Goal: Task Accomplishment & Management: Manage account settings

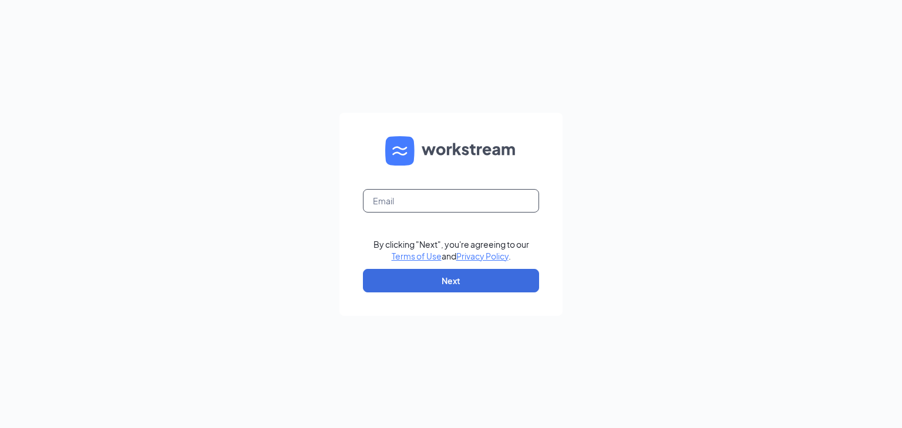
click at [427, 200] on input "text" at bounding box center [451, 200] width 176 height 23
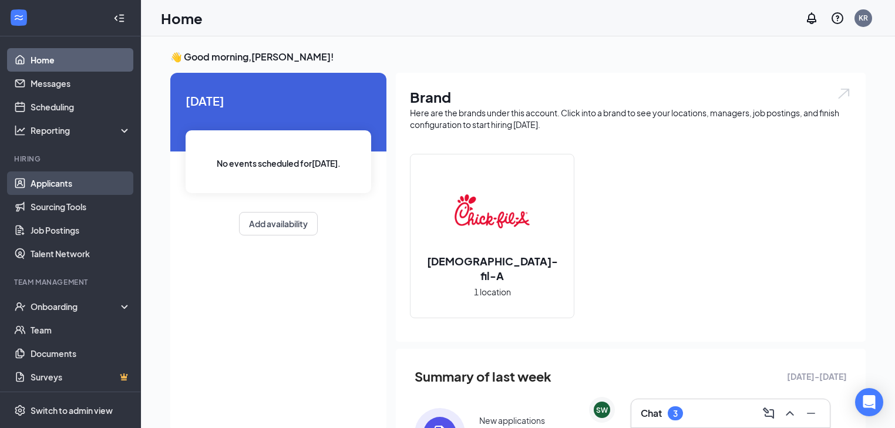
click at [65, 181] on link "Applicants" at bounding box center [81, 182] width 100 height 23
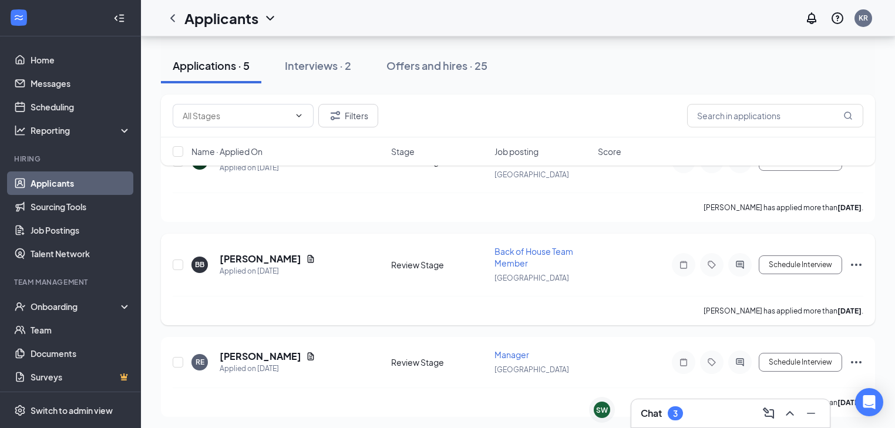
scroll to position [94, 0]
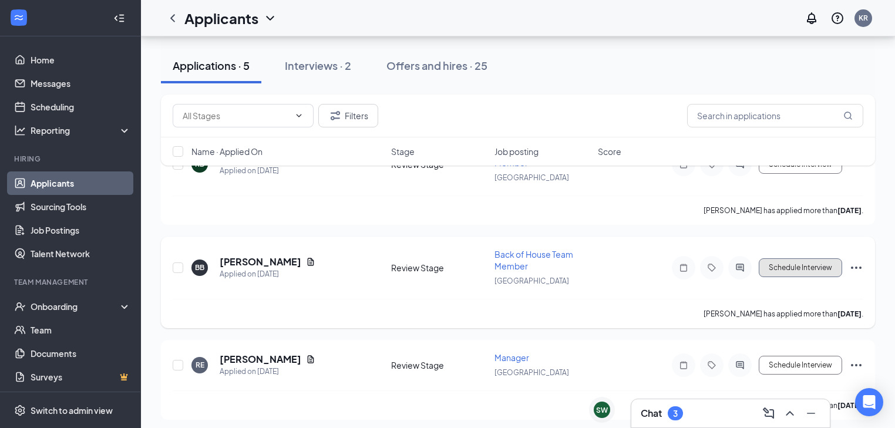
click at [817, 267] on button "Schedule Interview" at bounding box center [800, 267] width 83 height 19
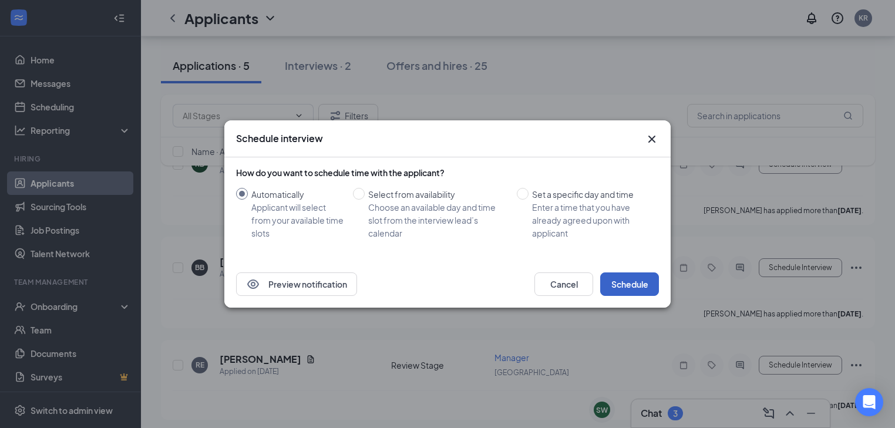
click at [634, 286] on button "Schedule" at bounding box center [629, 283] width 59 height 23
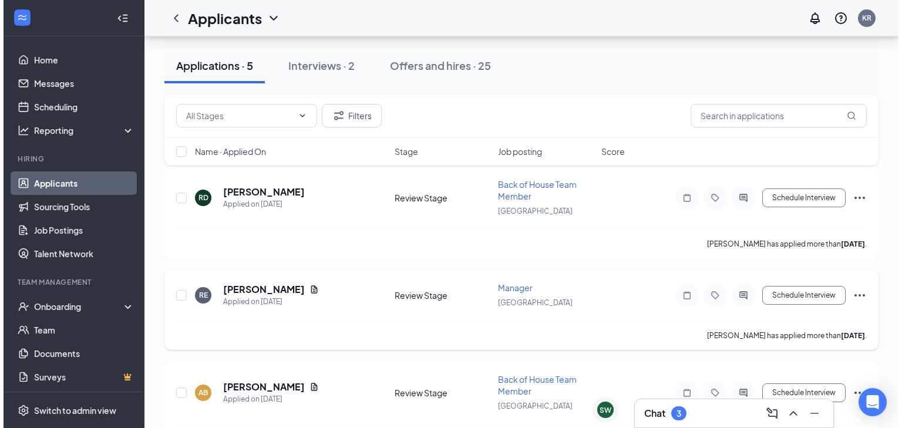
scroll to position [0, 0]
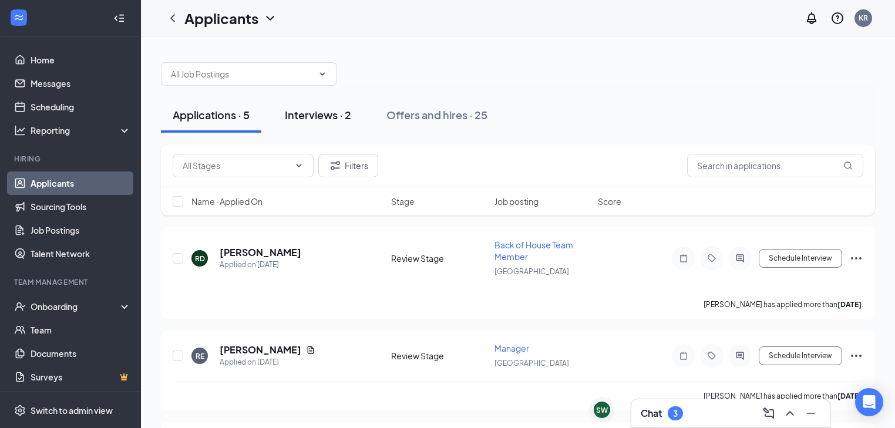
click at [328, 122] on button "Interviews · 2" at bounding box center [318, 114] width 90 height 35
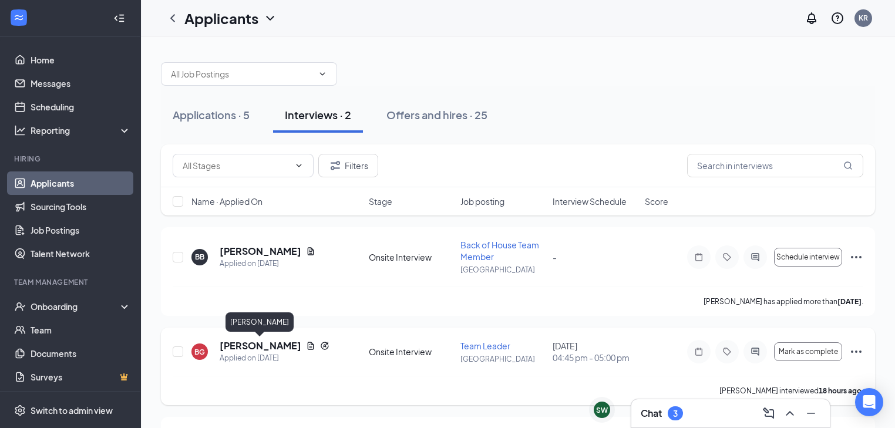
click at [254, 345] on h5 "[PERSON_NAME]" at bounding box center [261, 345] width 82 height 13
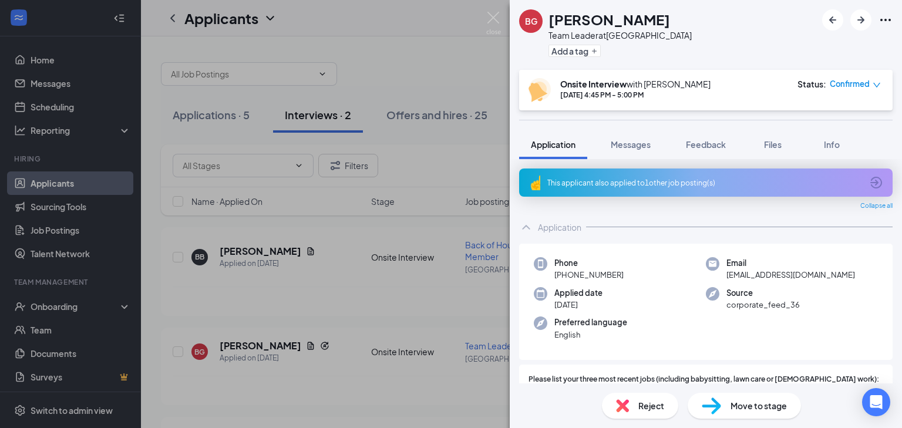
click at [655, 187] on div "This applicant also applied to 1 other job posting(s)" at bounding box center [704, 183] width 315 height 10
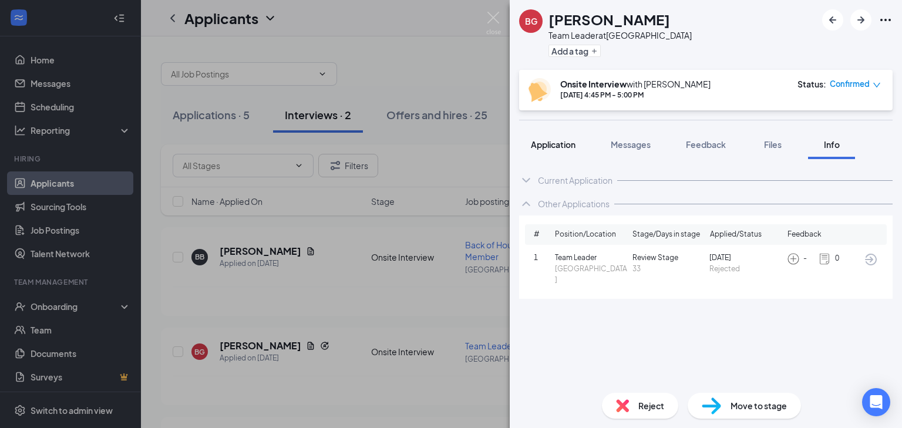
click at [548, 144] on span "Application" at bounding box center [553, 144] width 45 height 11
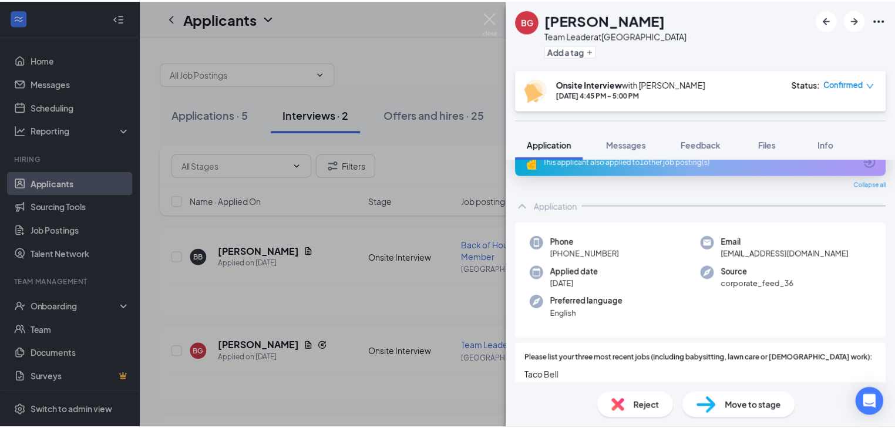
scroll to position [16, 0]
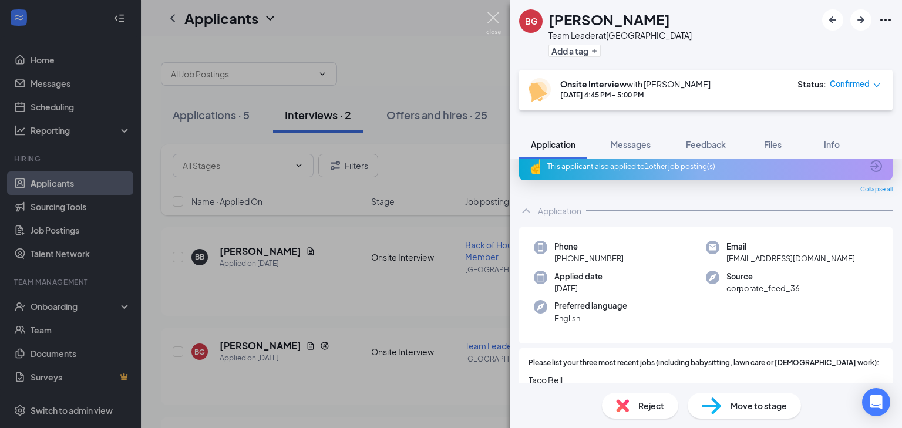
click at [494, 21] on img at bounding box center [493, 23] width 15 height 23
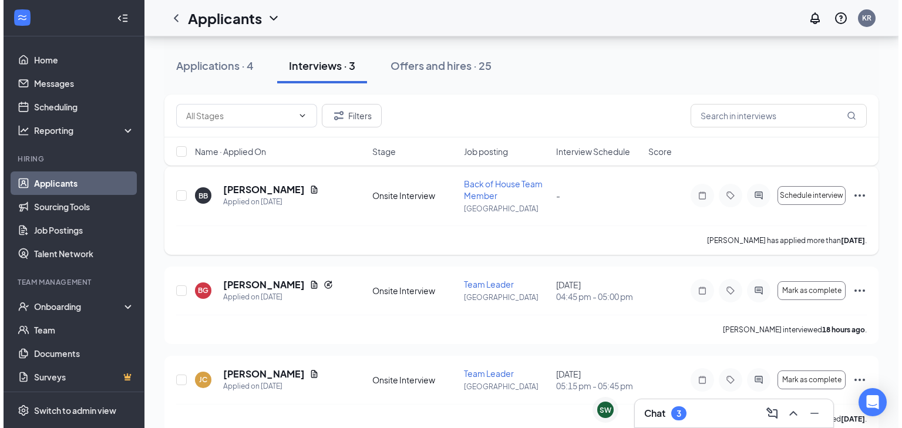
scroll to position [80, 0]
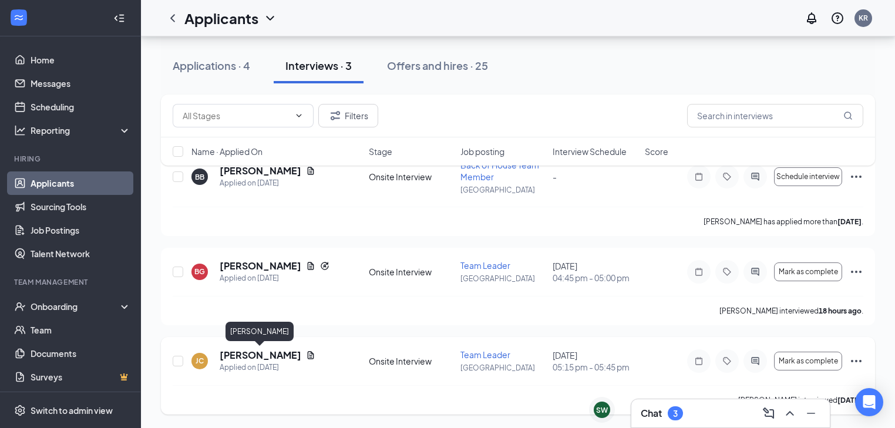
click at [256, 352] on h5 "[PERSON_NAME]" at bounding box center [261, 355] width 82 height 13
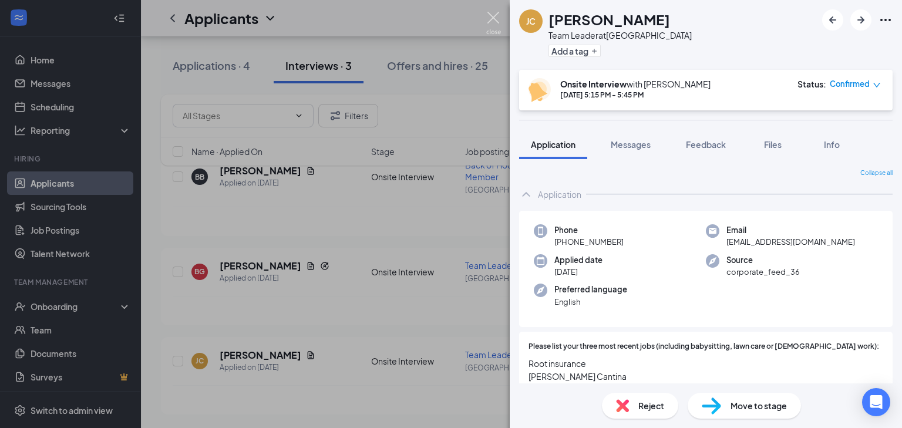
click at [488, 25] on img at bounding box center [493, 23] width 15 height 23
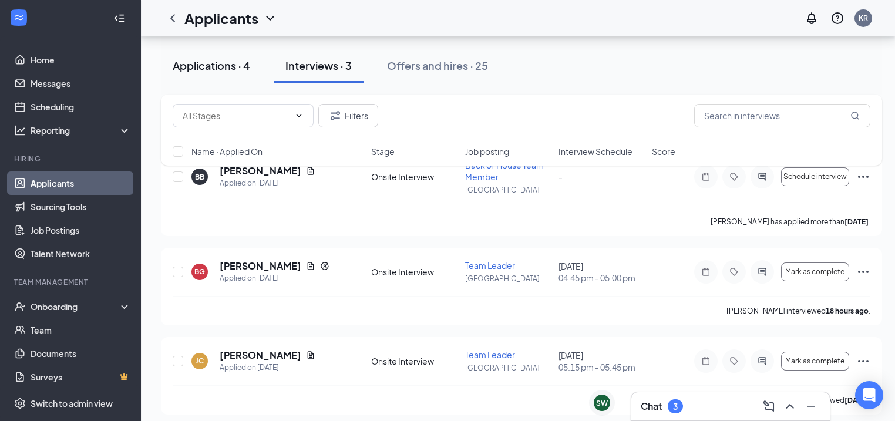
click at [240, 59] on div "Applications · 4" at bounding box center [212, 65] width 78 height 15
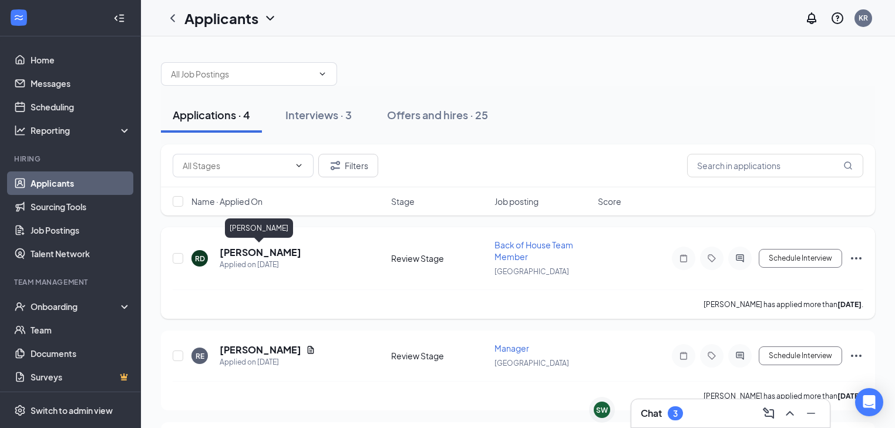
click at [277, 247] on h5 "[PERSON_NAME]" at bounding box center [261, 252] width 82 height 13
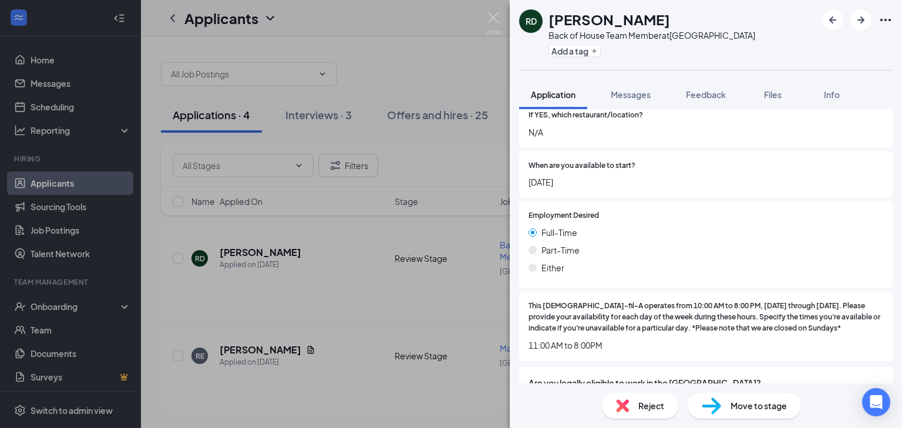
scroll to position [423, 0]
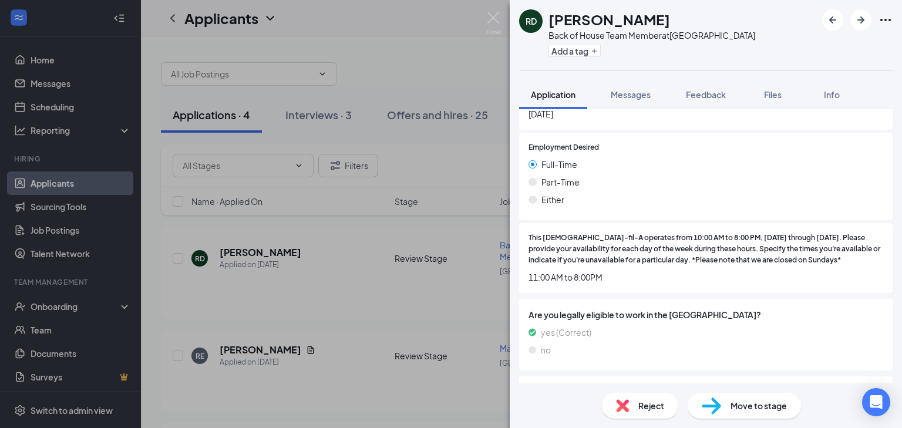
click at [727, 412] on div "Move to stage" at bounding box center [744, 406] width 113 height 26
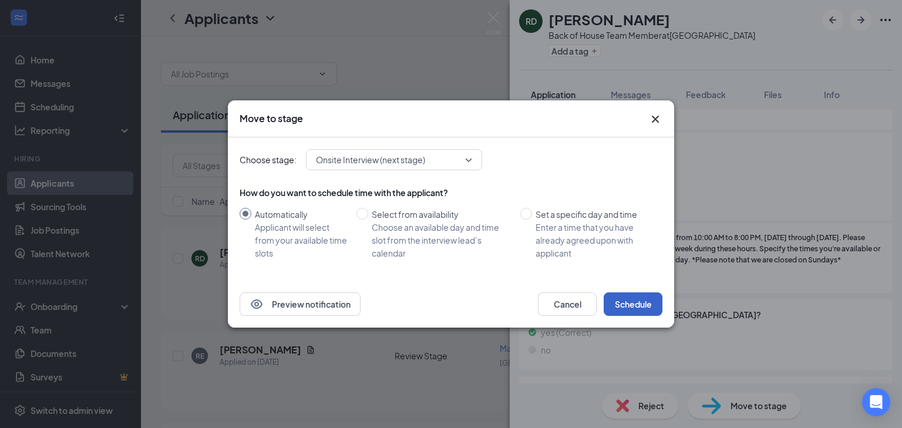
click at [624, 306] on button "Schedule" at bounding box center [633, 303] width 59 height 23
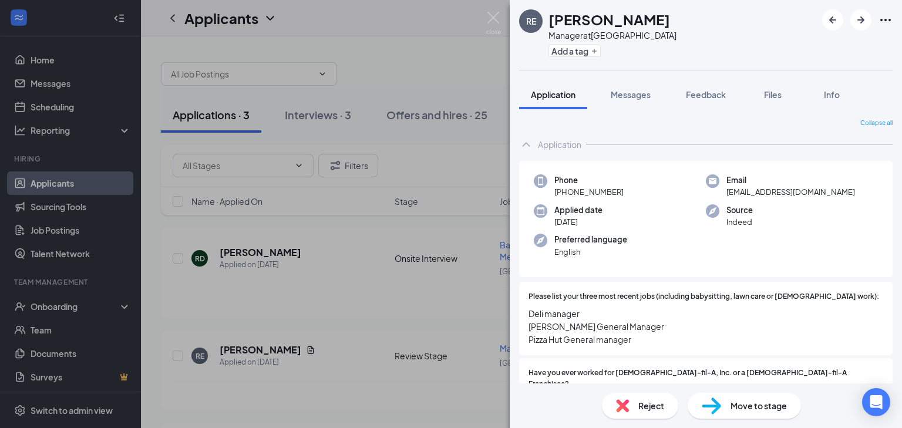
click at [629, 409] on div "Reject" at bounding box center [640, 406] width 76 height 26
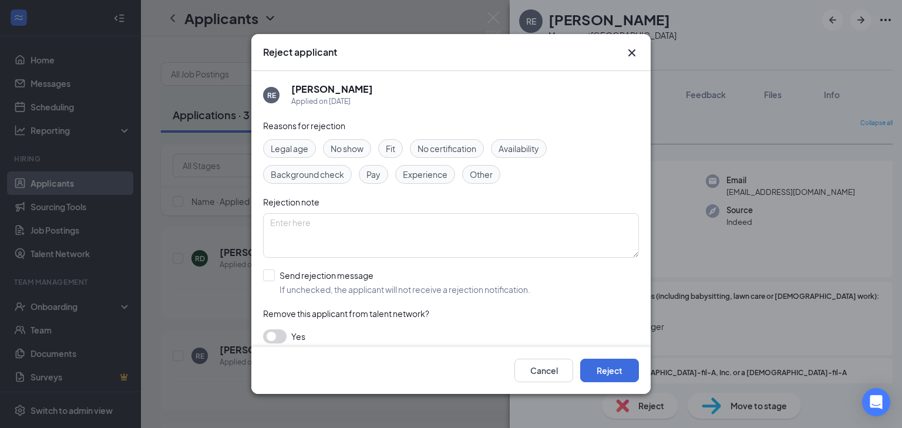
click at [484, 178] on span "Other" at bounding box center [481, 174] width 23 height 13
click at [609, 374] on button "Reject" at bounding box center [609, 370] width 59 height 23
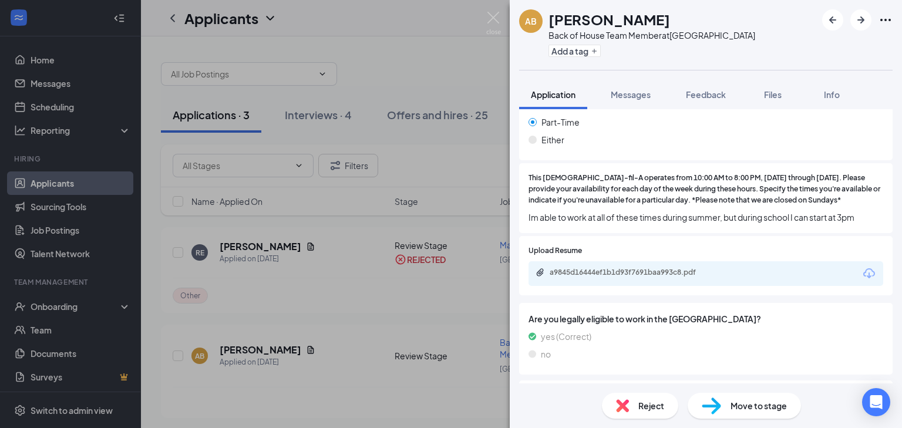
scroll to position [517, 0]
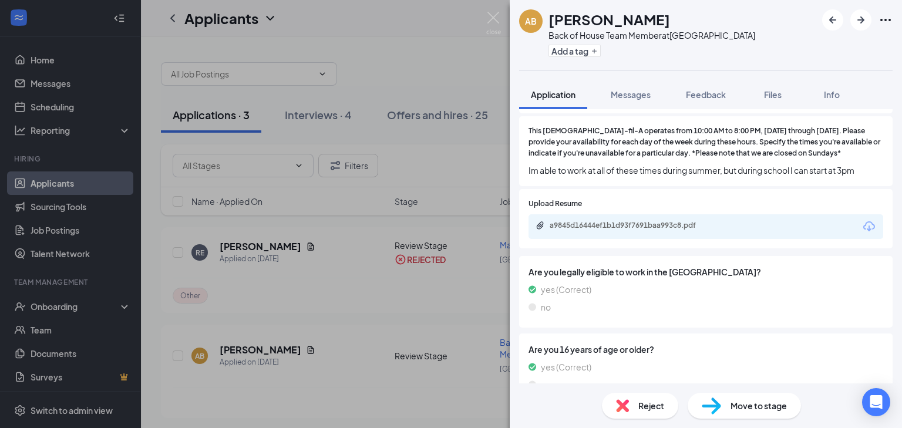
click at [736, 401] on span "Move to stage" at bounding box center [758, 405] width 56 height 13
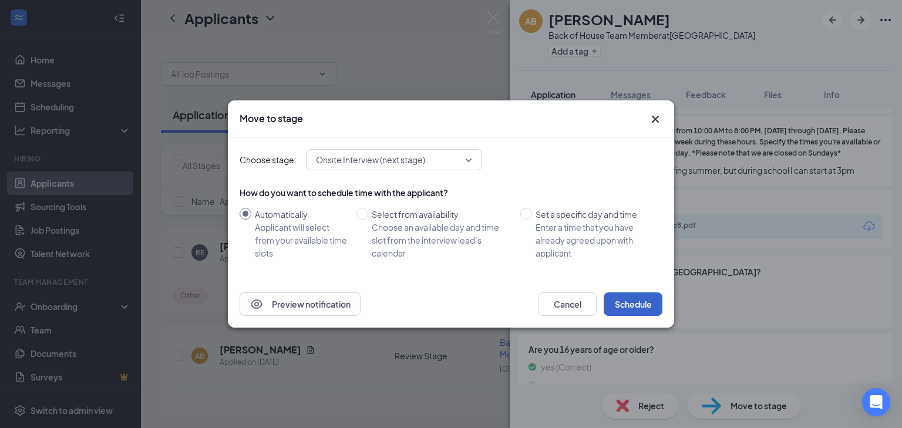
click at [641, 301] on button "Schedule" at bounding box center [633, 303] width 59 height 23
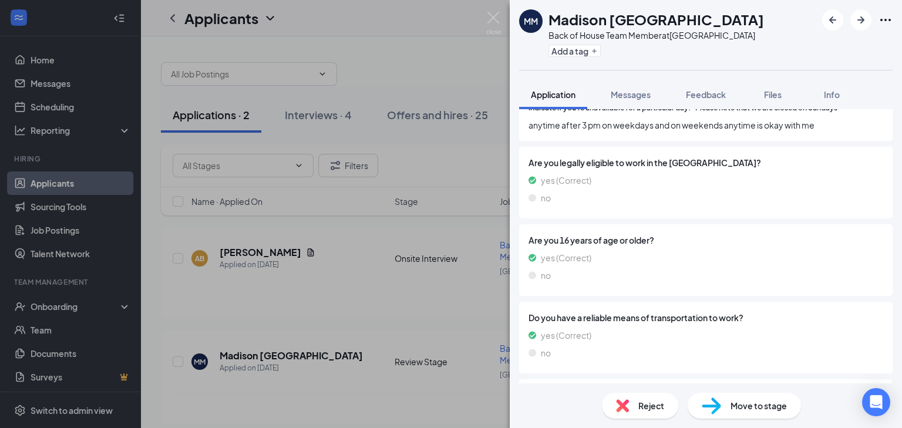
scroll to position [595, 0]
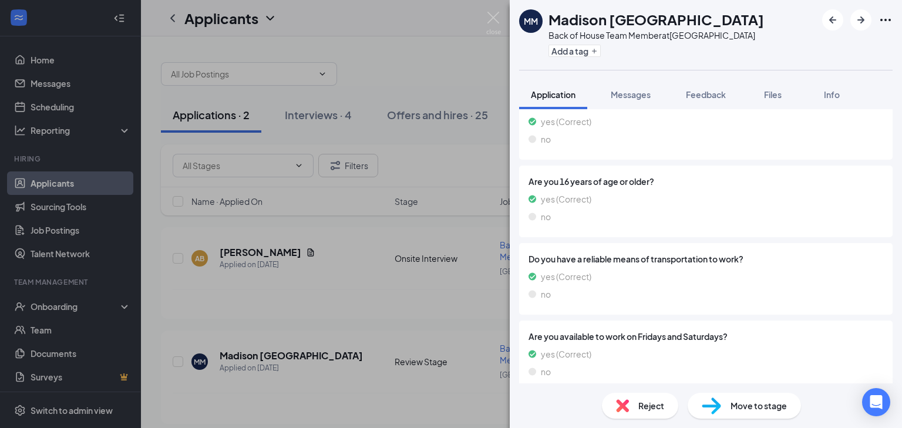
click at [715, 410] on img at bounding box center [711, 405] width 19 height 17
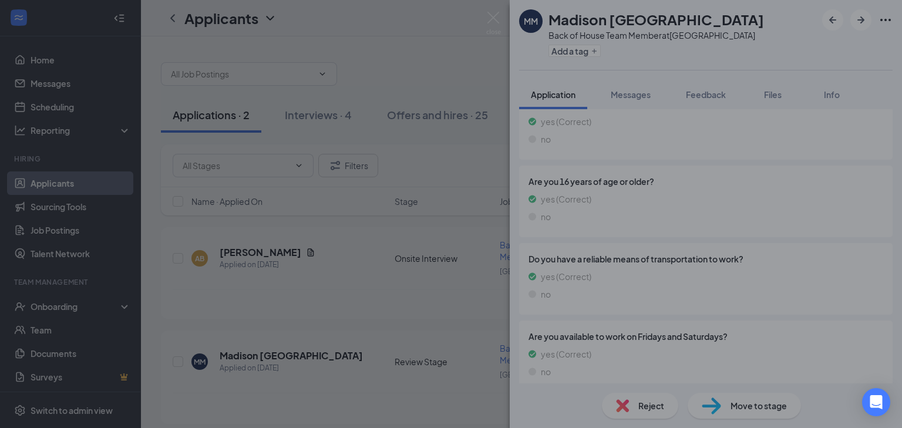
scroll to position [590, 0]
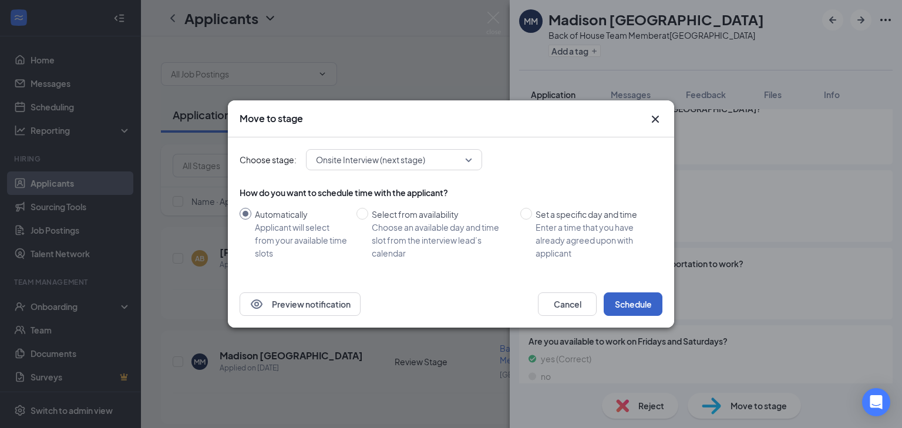
click at [635, 298] on button "Schedule" at bounding box center [633, 303] width 59 height 23
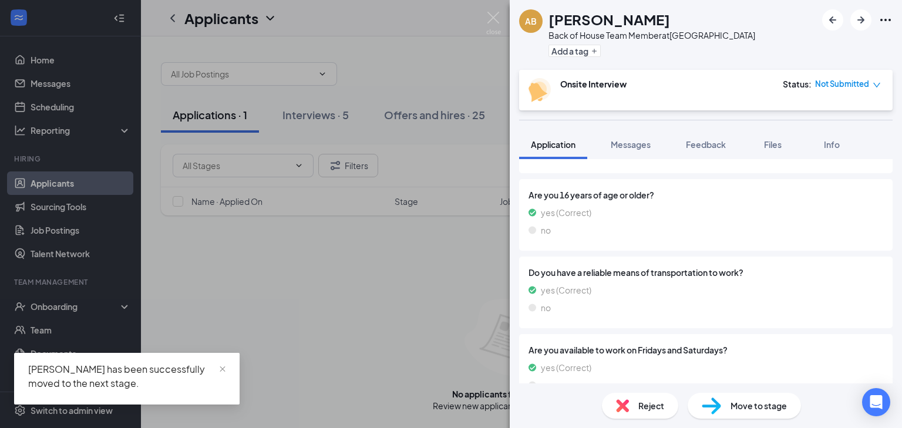
scroll to position [734, 0]
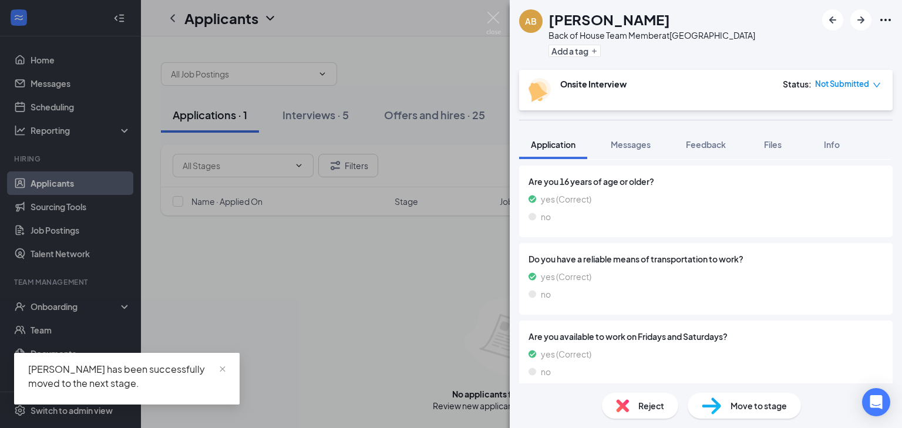
click at [726, 402] on div "Move to stage" at bounding box center [744, 406] width 113 height 26
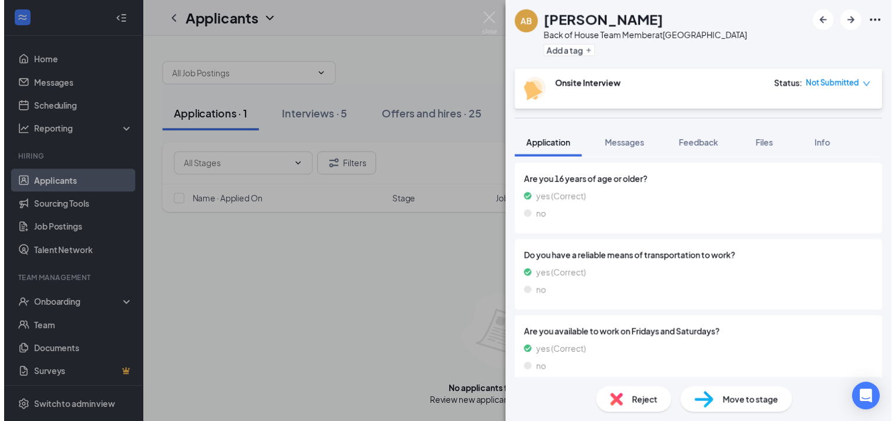
scroll to position [730, 0]
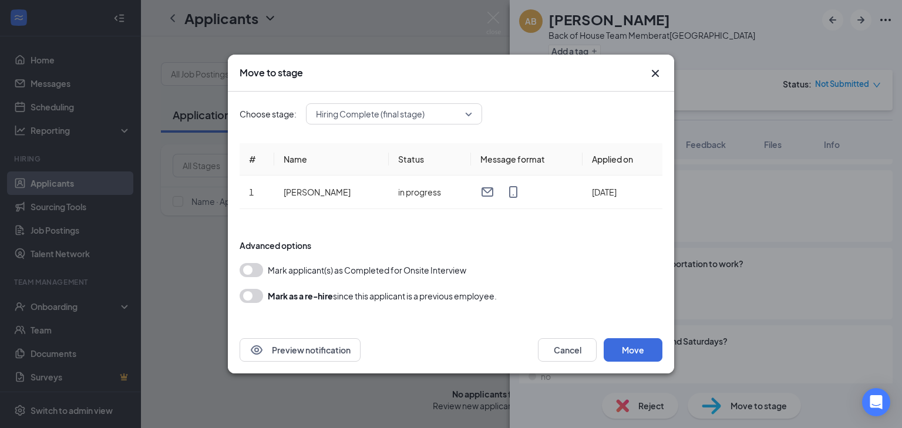
click at [661, 70] on icon "Cross" at bounding box center [655, 73] width 14 height 14
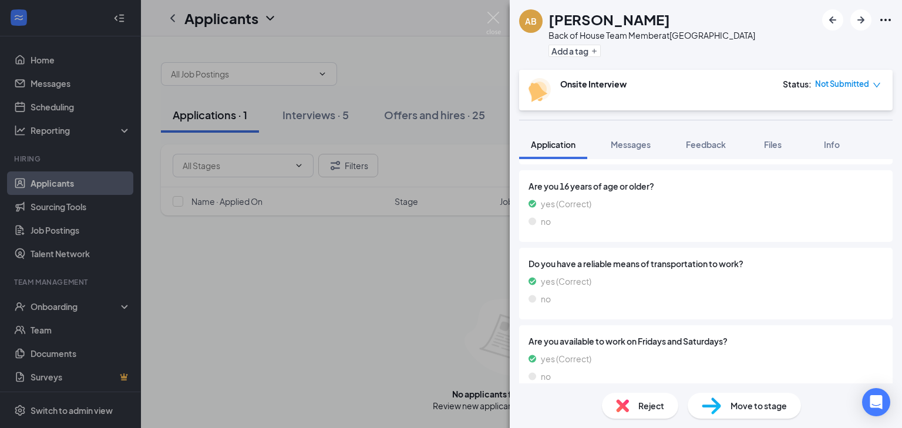
click at [390, 288] on div "AB [PERSON_NAME] Back of House Team Member at [GEOGRAPHIC_DATA] Add a tag Onsit…" at bounding box center [451, 214] width 902 height 428
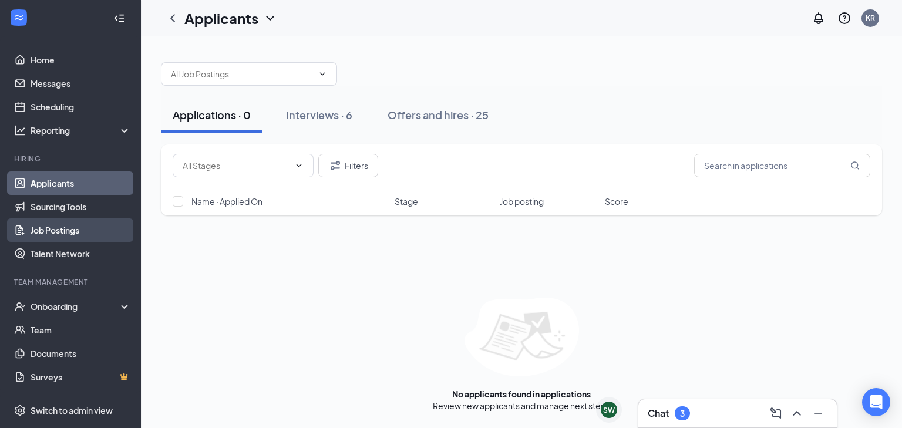
click at [65, 231] on link "Job Postings" at bounding box center [81, 229] width 100 height 23
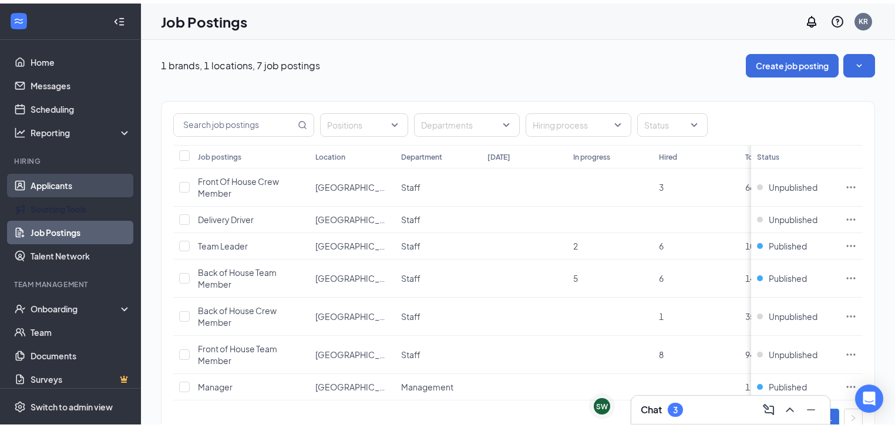
scroll to position [2, 0]
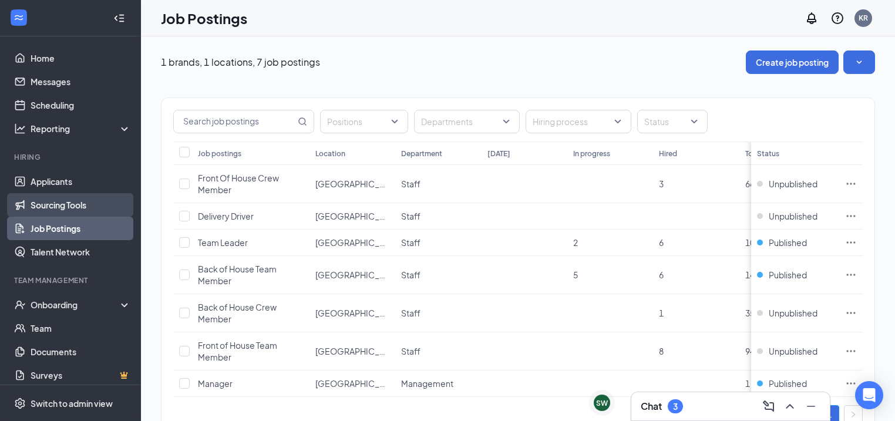
click at [63, 202] on link "Sourcing Tools" at bounding box center [81, 204] width 100 height 23
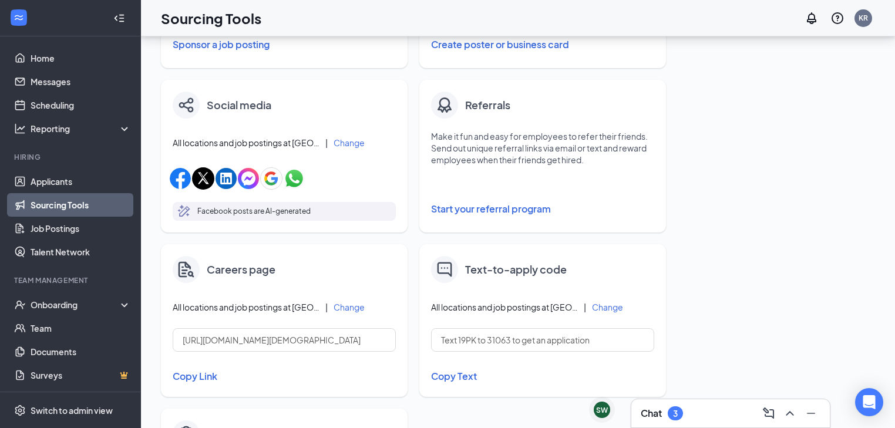
scroll to position [376, 0]
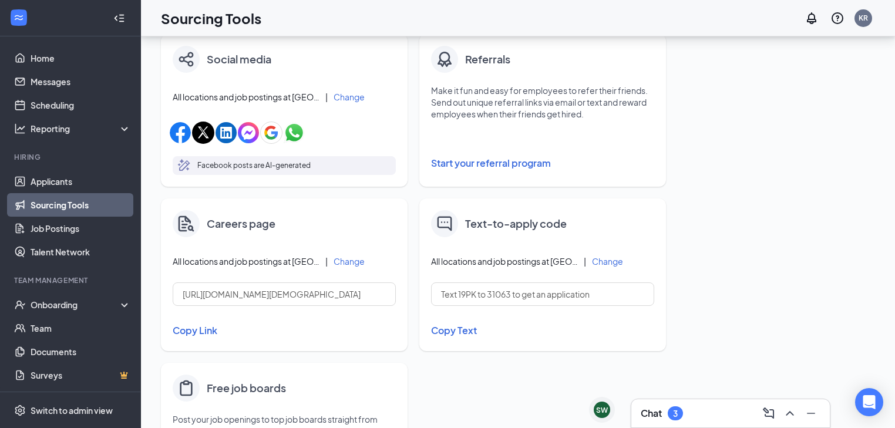
click at [442, 330] on button "Copy Text" at bounding box center [542, 331] width 223 height 20
